Goal: Find specific page/section: Find specific page/section

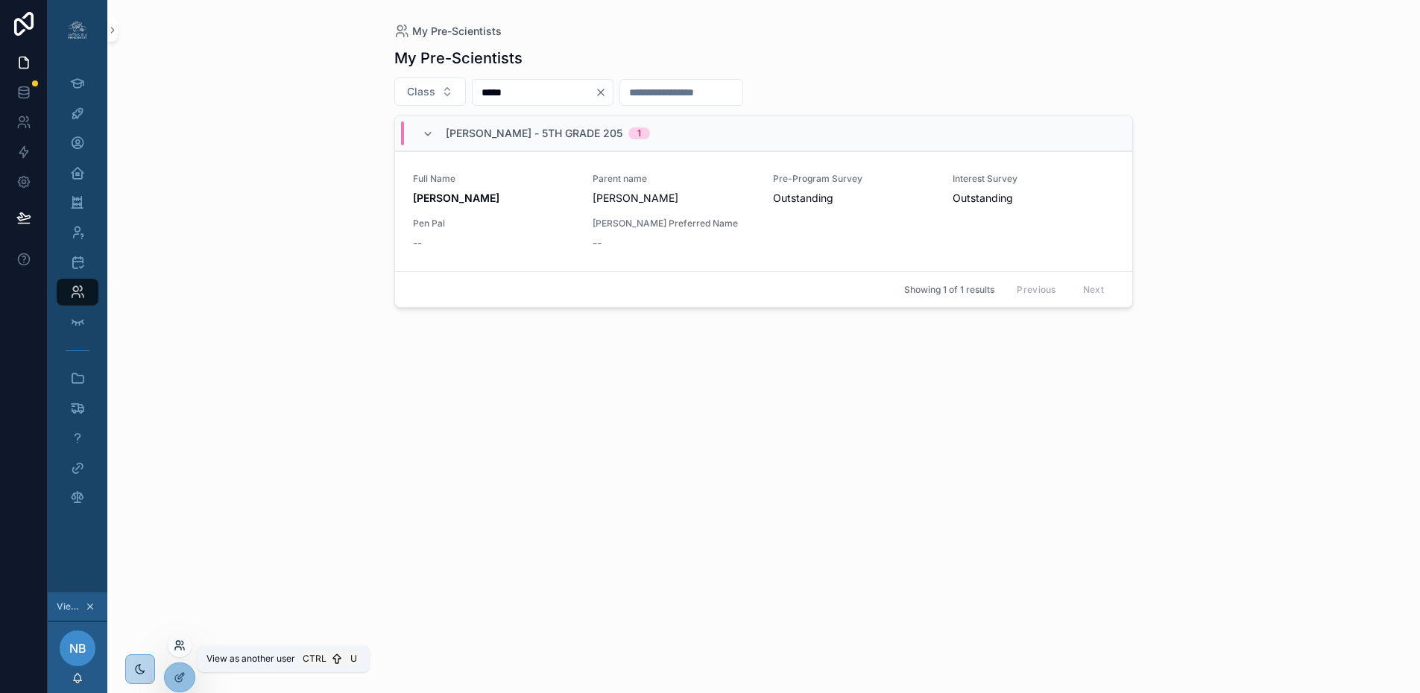
click at [176, 650] on icon at bounding box center [180, 646] width 12 height 12
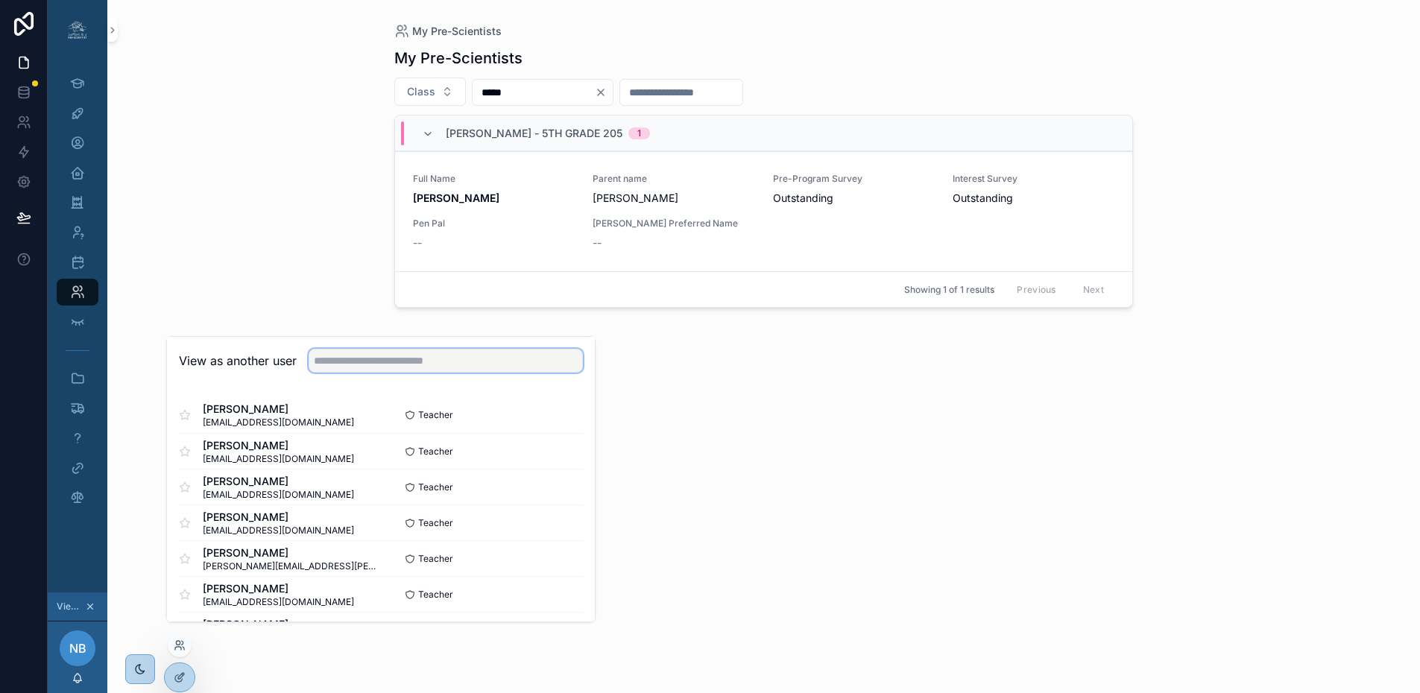
click at [414, 373] on input "text" at bounding box center [446, 361] width 274 height 24
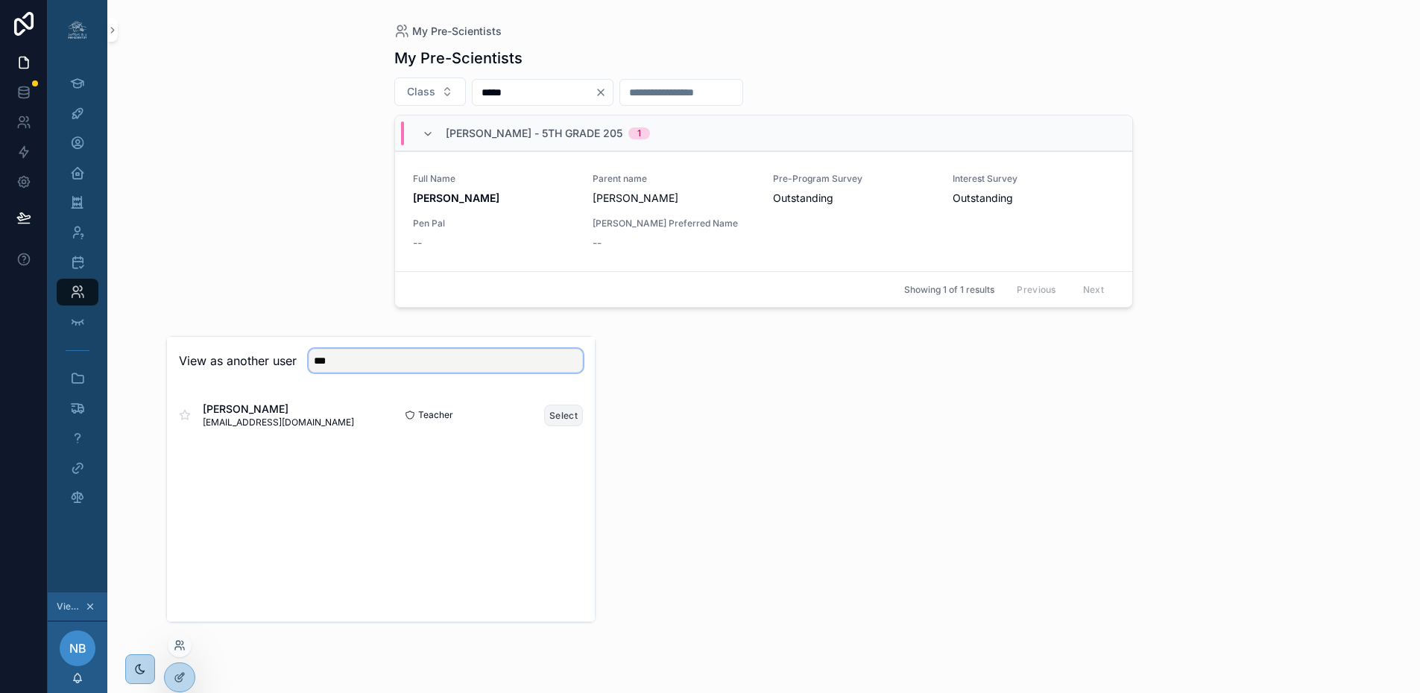
type input "***"
click at [548, 426] on button "Select" at bounding box center [563, 416] width 39 height 22
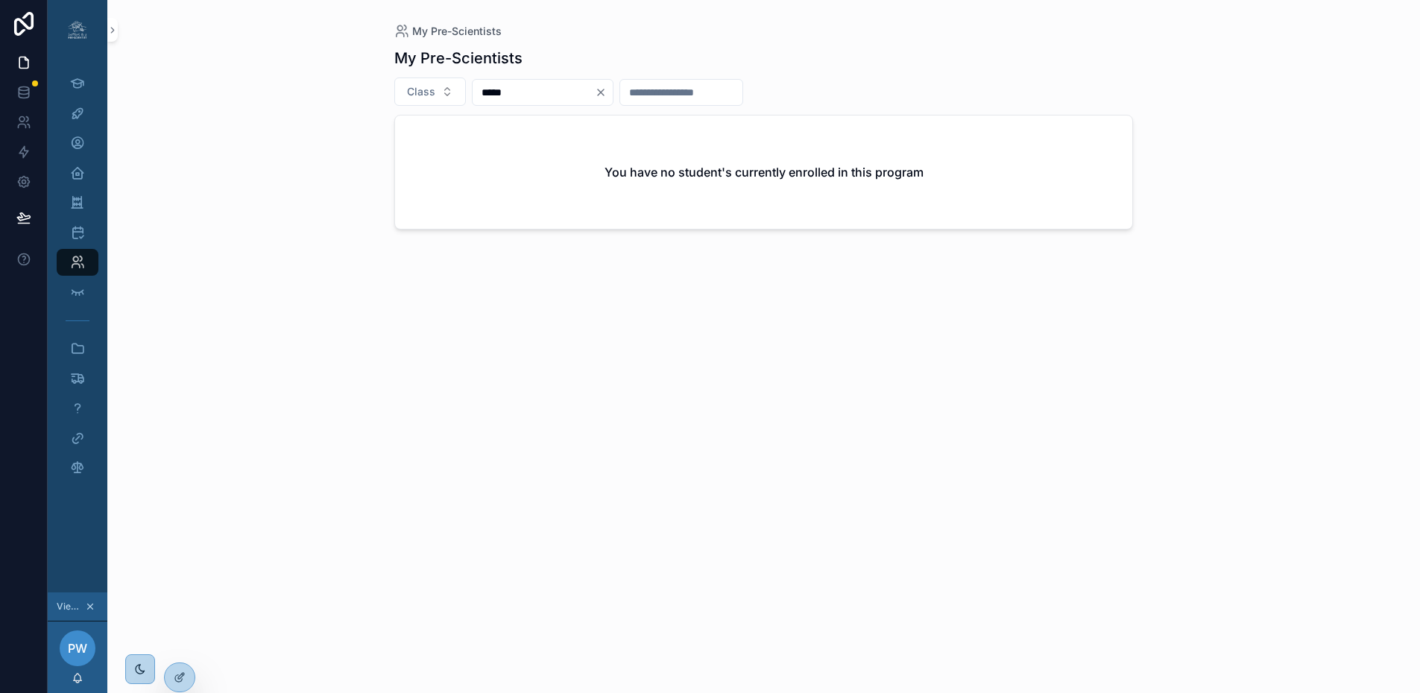
click at [607, 95] on icon "Clear" at bounding box center [601, 92] width 12 height 12
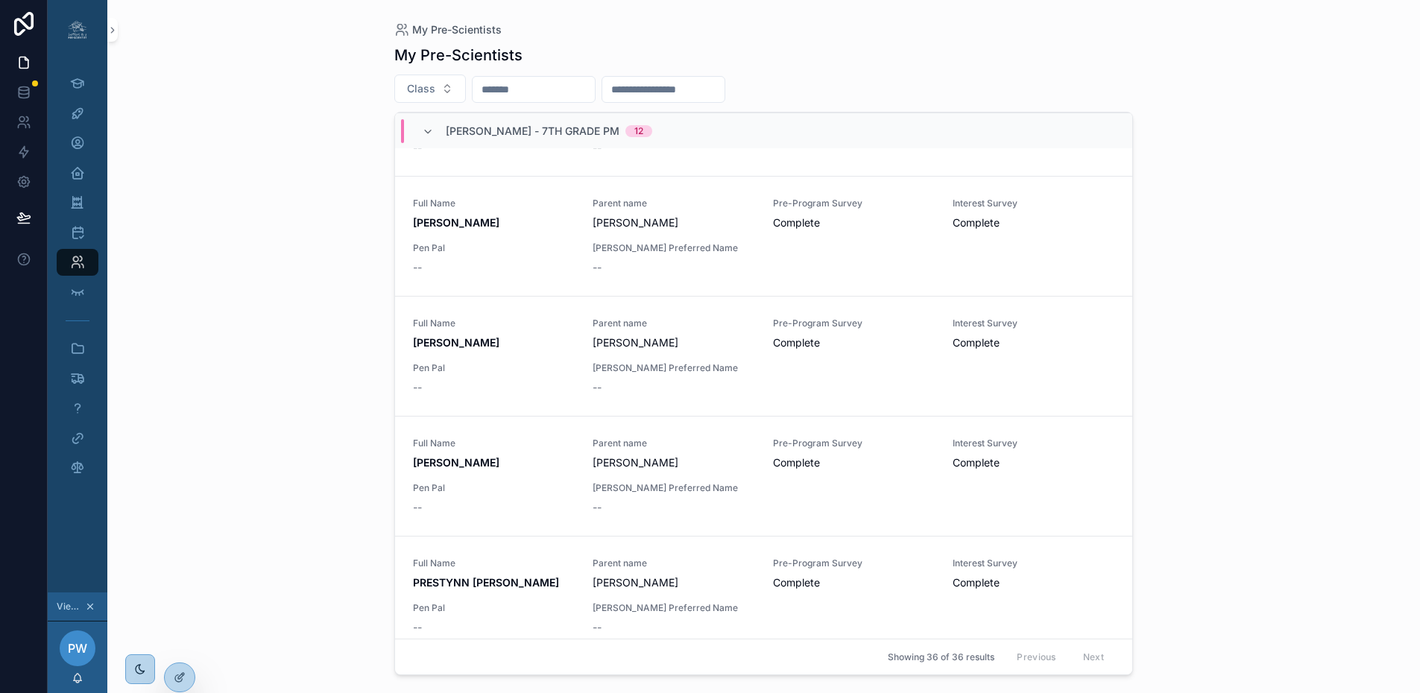
scroll to position [3215, 0]
click at [516, 92] on input "scrollable content" at bounding box center [534, 89] width 122 height 21
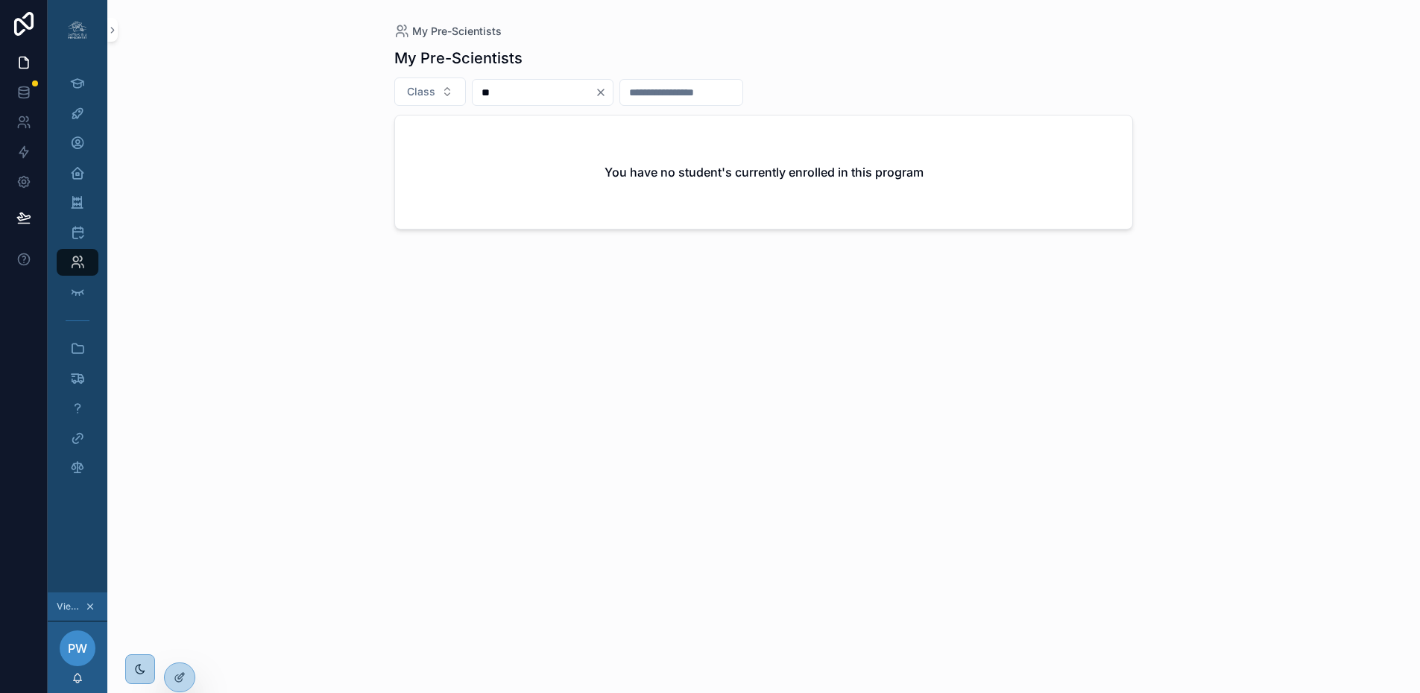
click at [516, 92] on input "**" at bounding box center [534, 92] width 122 height 21
type input "*"
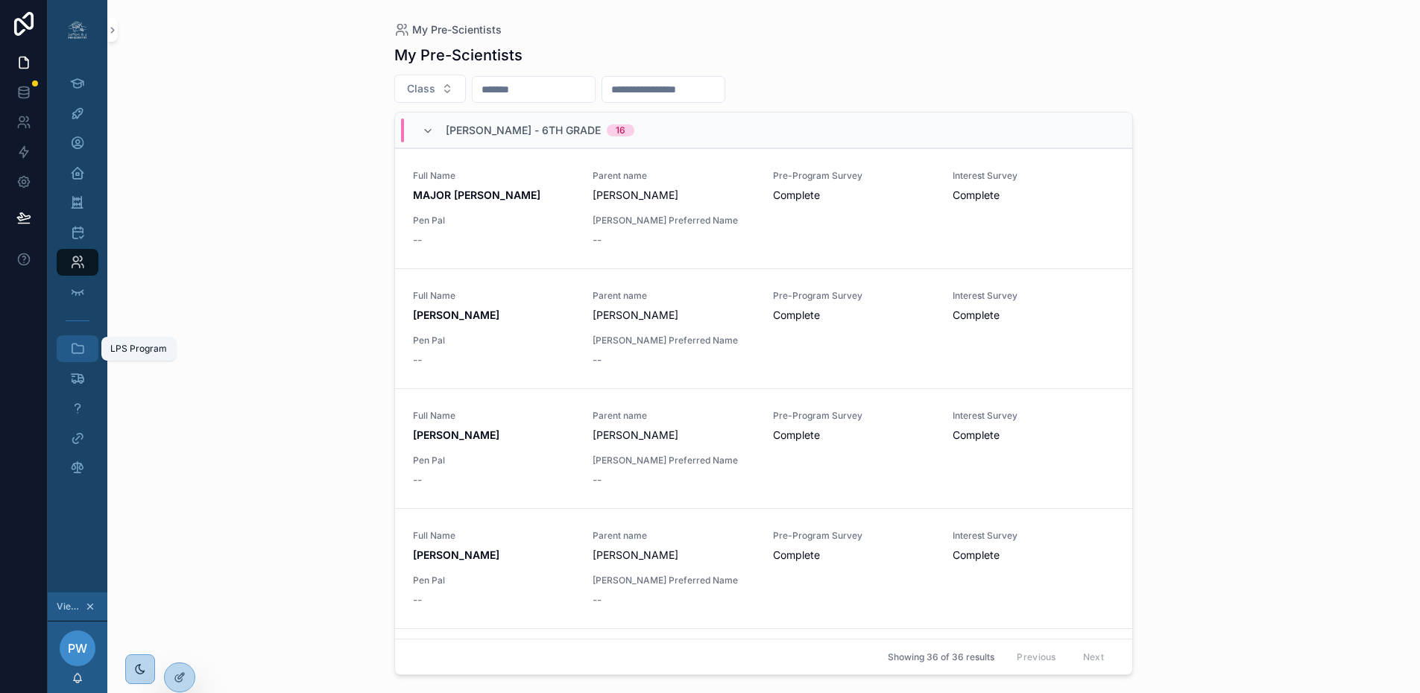
click at [85, 347] on div "LPS Program" at bounding box center [78, 349] width 24 height 24
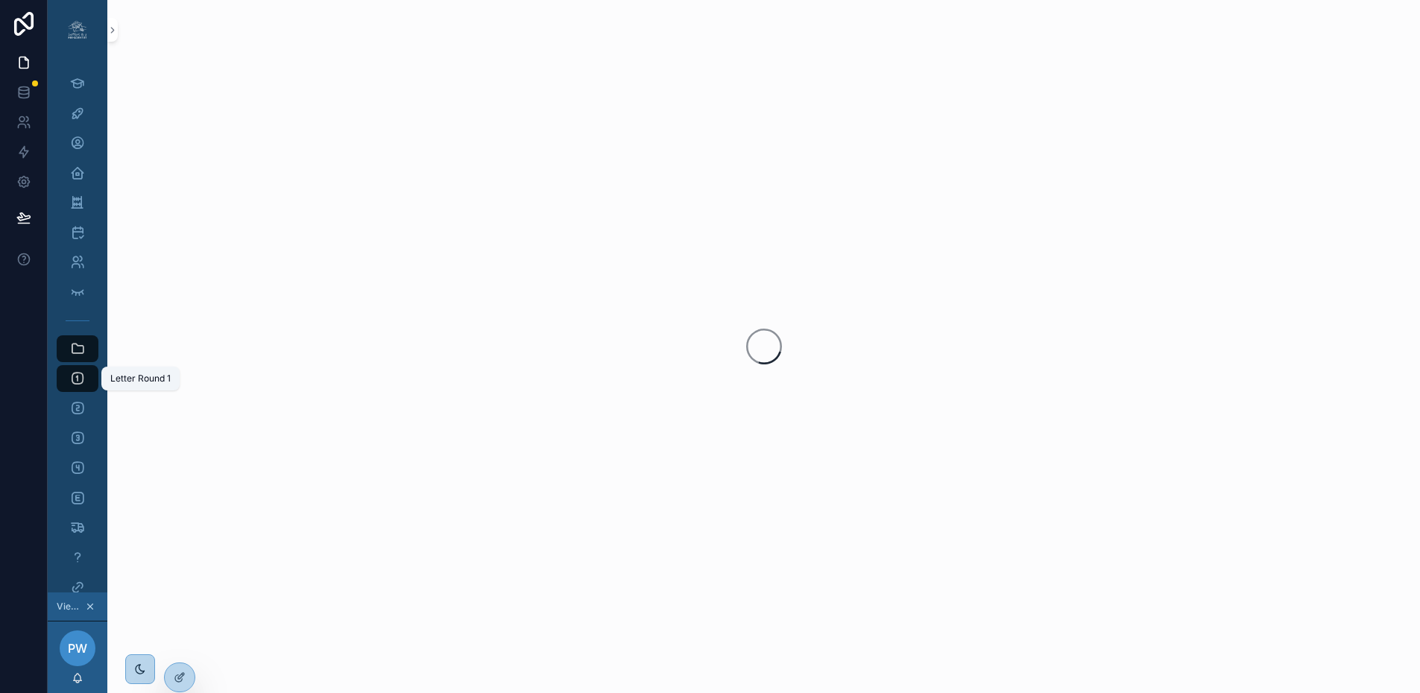
click at [75, 375] on icon "scrollable content" at bounding box center [77, 378] width 15 height 15
